Goal: Obtain resource: Download file/media

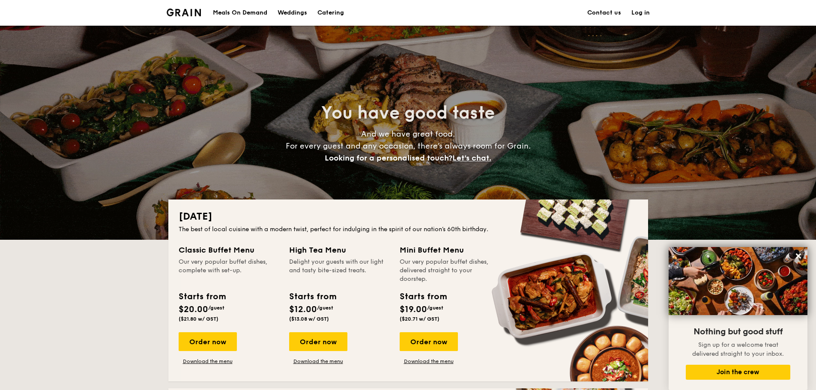
scroll to position [899, 0]
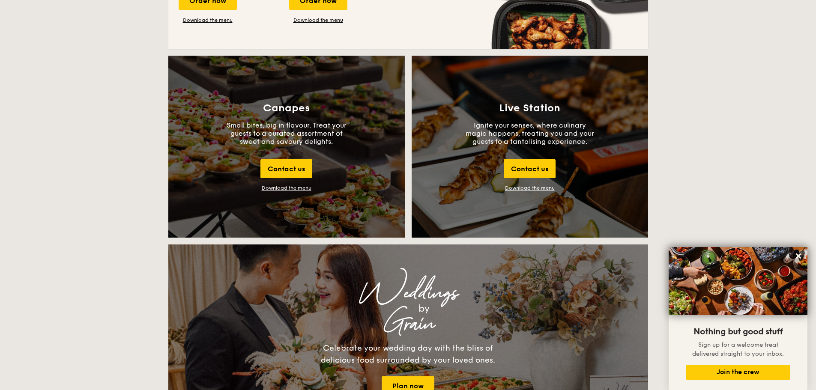
click at [457, 168] on div "Live Station Ignite your senses, where culinary magic happens, treating you and…" at bounding box center [530, 147] width 236 height 182
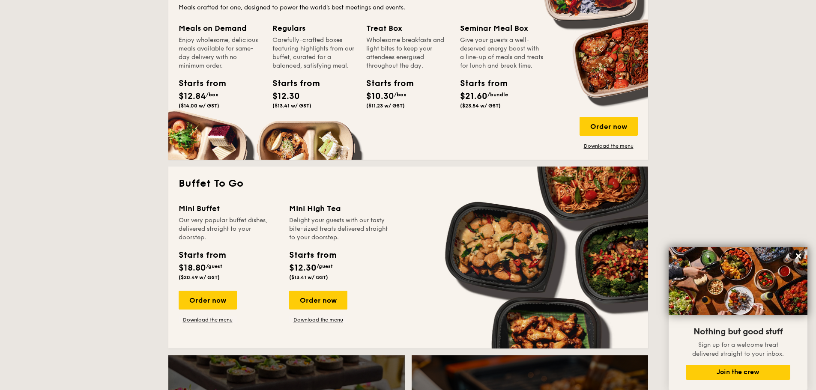
click at [460, 163] on div "[DATE] The best of local cuisine with a modern twist, perfect for indulging in …" at bounding box center [408, 158] width 480 height 1116
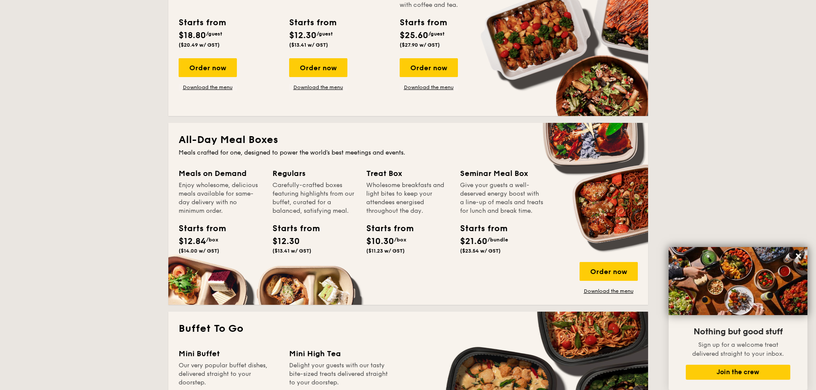
scroll to position [428, 0]
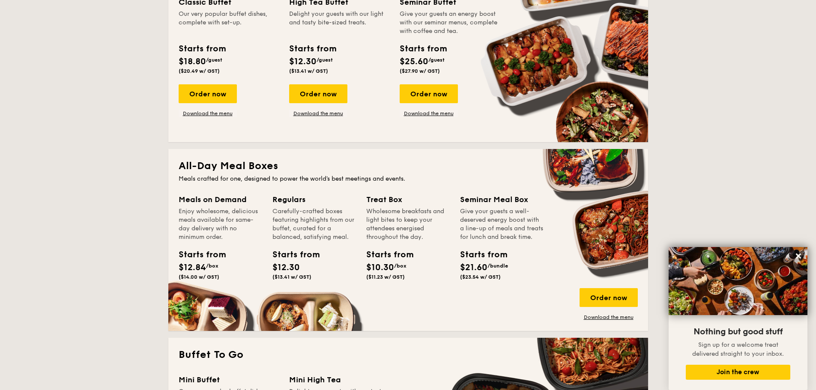
drag, startPoint x: 376, startPoint y: 202, endPoint x: 393, endPoint y: 266, distance: 65.5
click at [393, 266] on div "Treat Box Wholesome breakfasts and light bites to keep your attendees energised…" at bounding box center [408, 239] width 84 height 90
click at [393, 266] on span "$10.30" at bounding box center [380, 268] width 28 height 10
drag, startPoint x: 393, startPoint y: 266, endPoint x: 397, endPoint y: 210, distance: 55.8
click at [397, 210] on div "Treat Box Wholesome breakfasts and light bites to keep your attendees energised…" at bounding box center [408, 239] width 84 height 90
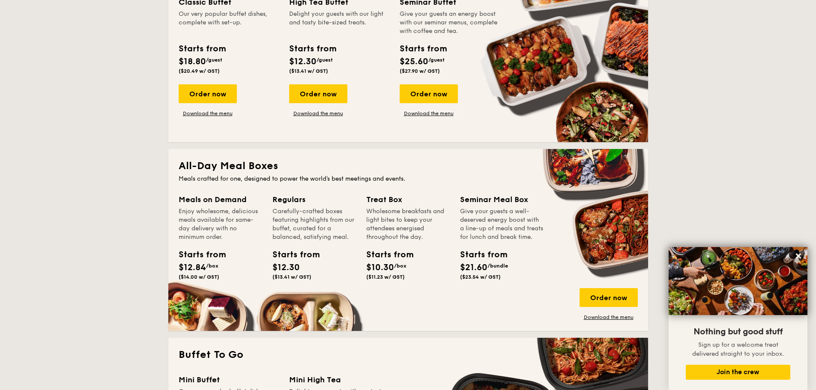
click at [397, 210] on div "Wholesome breakfasts and light bites to keep your attendees energised throughou…" at bounding box center [408, 224] width 84 height 34
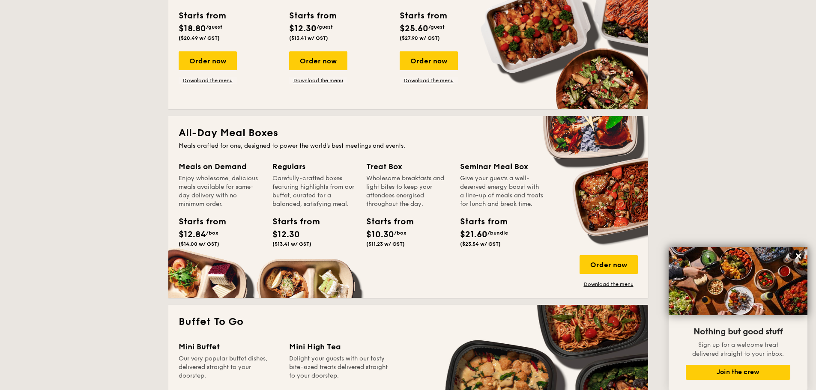
scroll to position [385, 0]
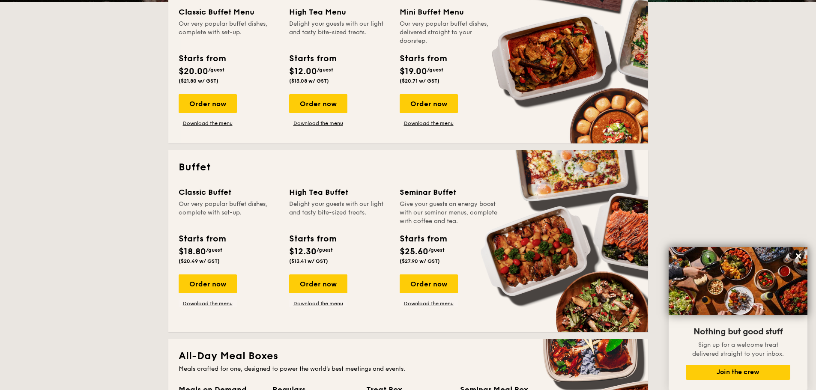
scroll to position [300, 0]
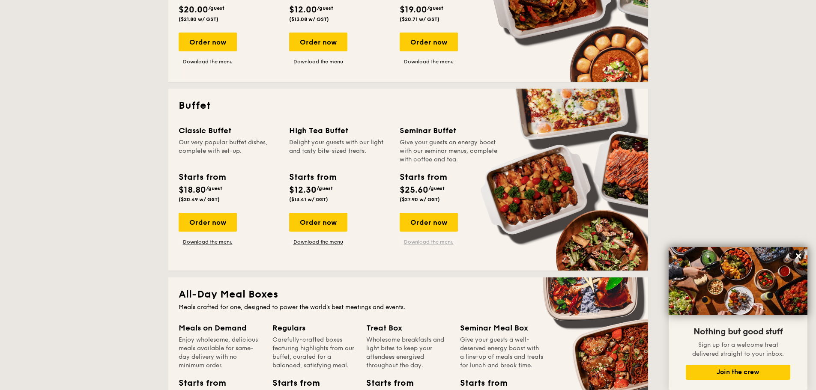
click at [448, 242] on link "Download the menu" at bounding box center [429, 242] width 58 height 7
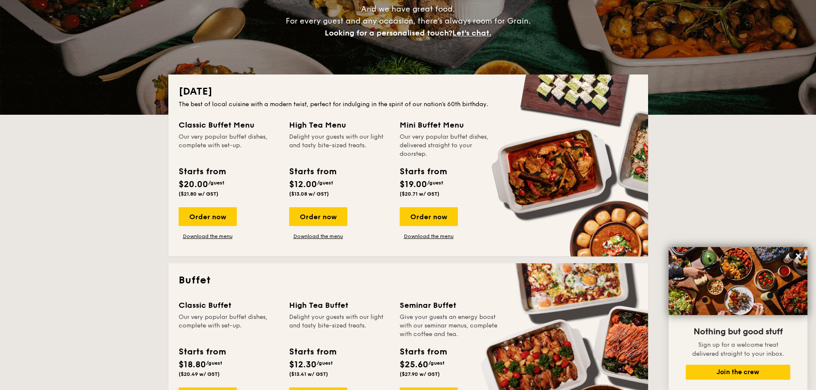
scroll to position [0, 0]
